Goal: Task Accomplishment & Management: Manage account settings

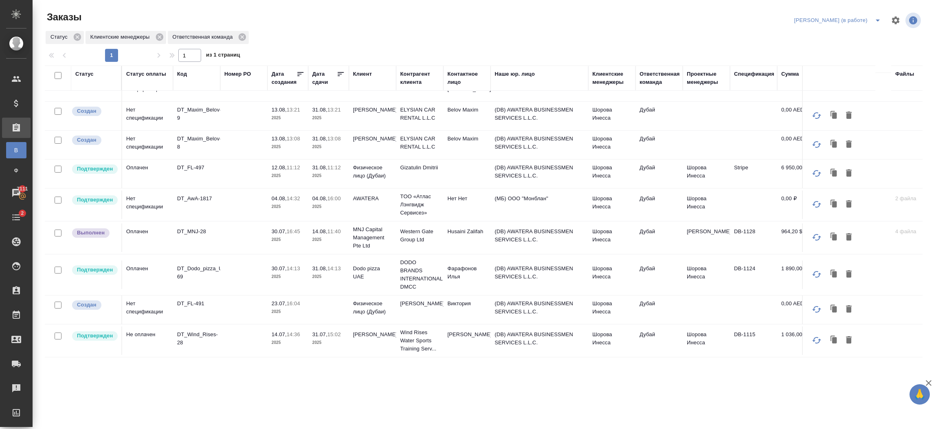
scroll to position [113, 0]
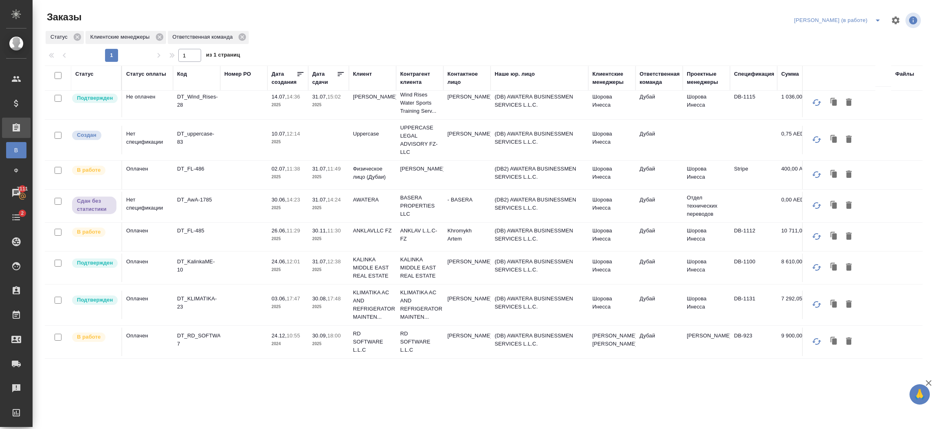
scroll to position [0, 0]
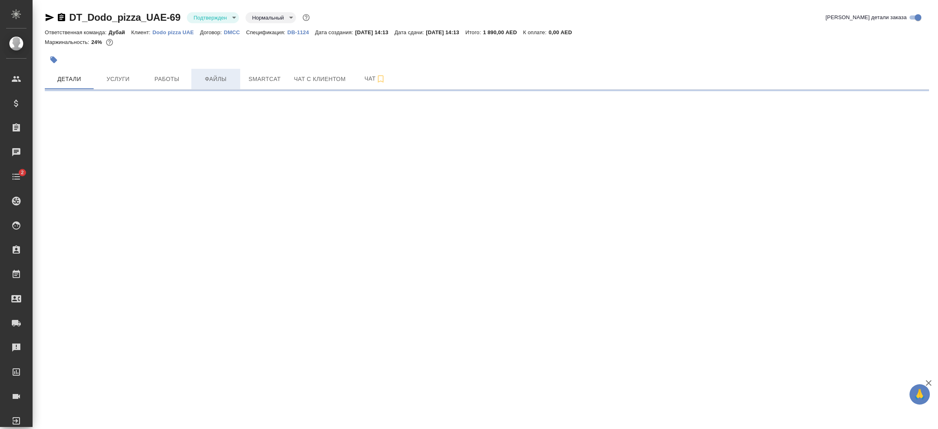
select select "RU"
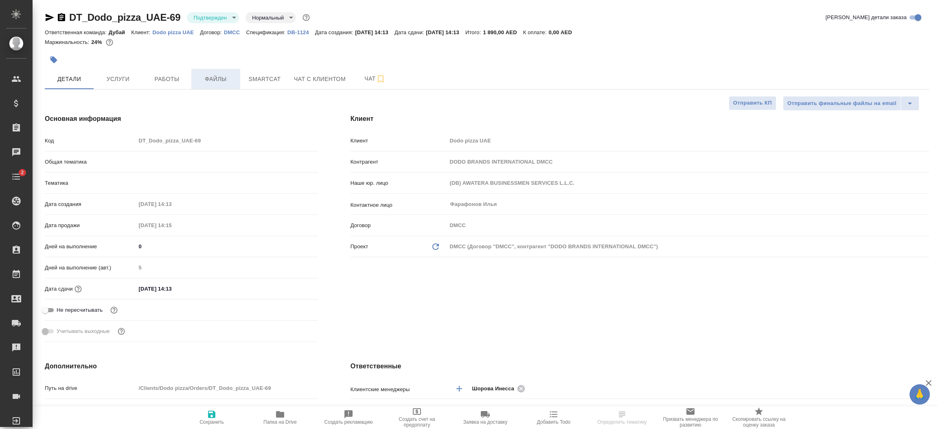
type textarea "x"
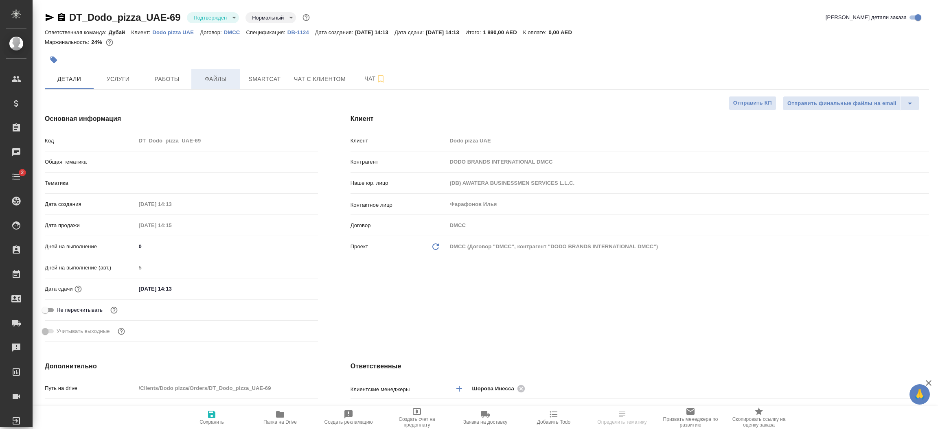
type textarea "x"
click at [170, 79] on span "Работы" at bounding box center [166, 79] width 39 height 10
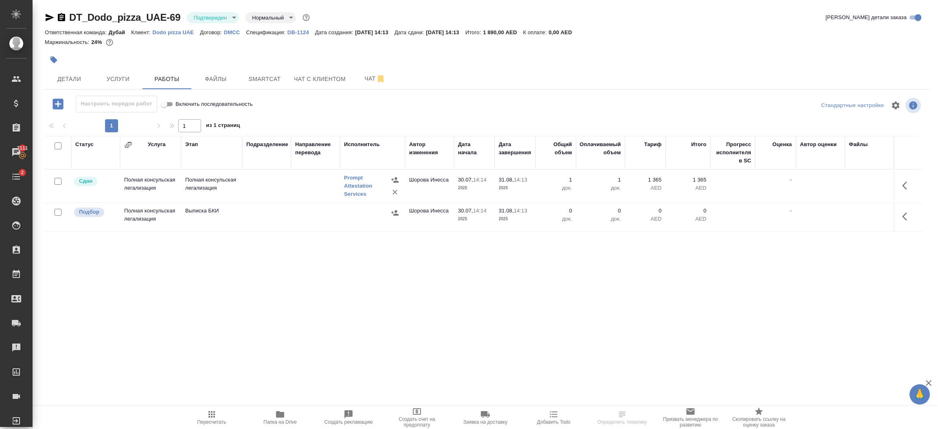
click at [57, 213] on input "checkbox" at bounding box center [58, 212] width 7 height 7
checkbox input "true"
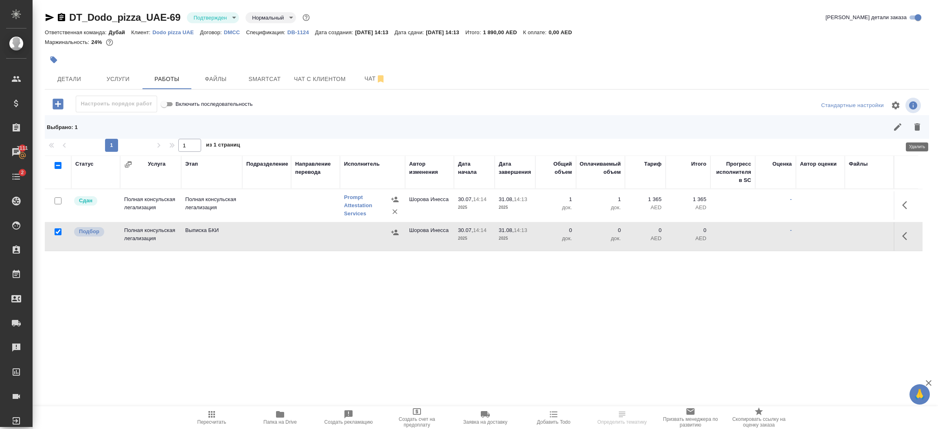
click at [918, 134] on button "button" at bounding box center [918, 127] width 20 height 20
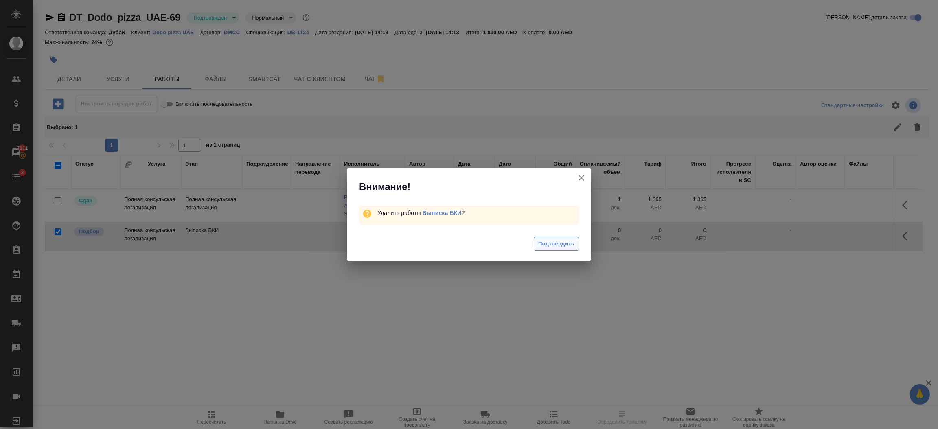
click at [574, 242] on span "Подтвердить" at bounding box center [556, 244] width 36 height 9
